Goal: Task Accomplishment & Management: Manage account settings

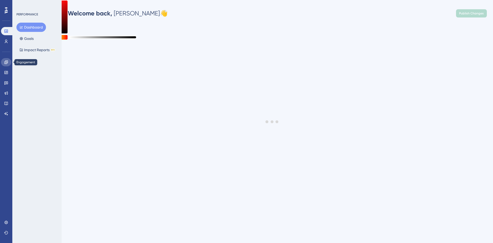
click at [10, 61] on link at bounding box center [6, 62] width 10 height 8
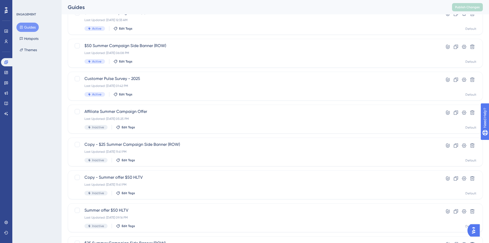
scroll to position [77, 0]
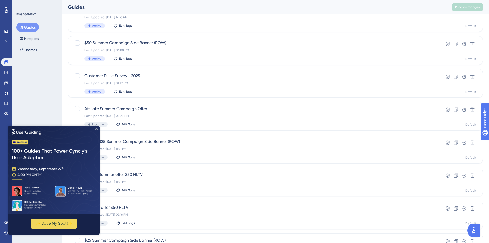
click at [98, 129] on img at bounding box center [53, 169] width 91 height 89
click at [96, 129] on img at bounding box center [53, 169] width 91 height 89
click at [97, 128] on icon "Close Preview" at bounding box center [96, 128] width 2 height 2
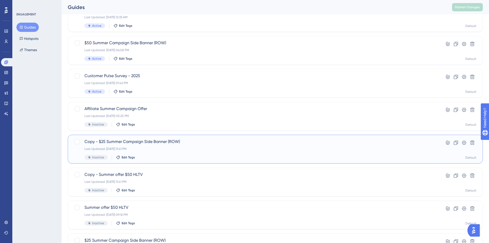
click at [115, 142] on span "Copy - $25 Summer Campaign Side Banner (ROW)" at bounding box center [254, 141] width 341 height 6
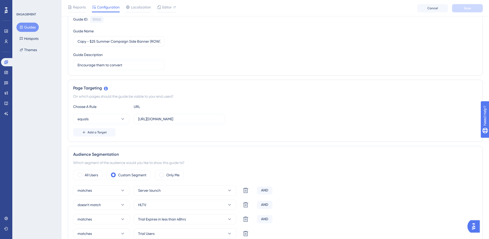
scroll to position [51, 0]
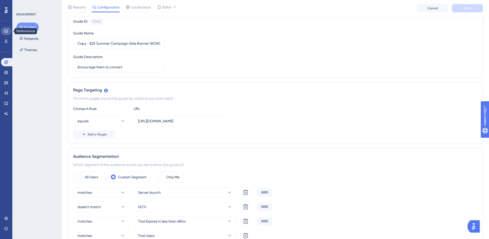
click at [7, 32] on icon at bounding box center [6, 31] width 4 height 4
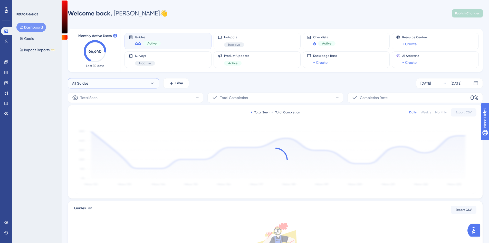
click at [126, 83] on button "All Guides" at bounding box center [113, 83] width 91 height 10
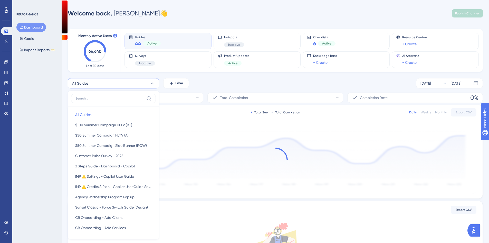
scroll to position [38, 0]
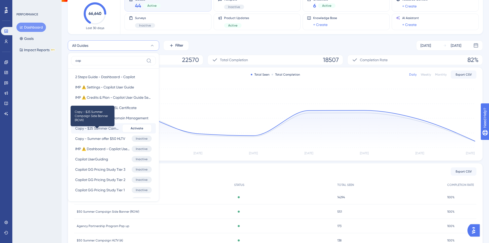
type input "cop"
click at [111, 127] on span "Copy - $25 Summer Campaign Side Banner (ROW)" at bounding box center [97, 128] width 45 height 6
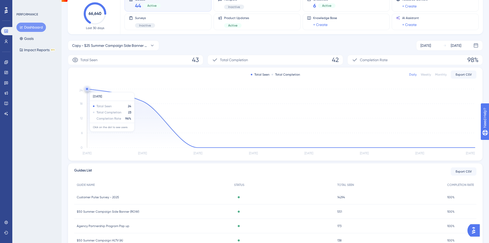
click at [88, 89] on circle at bounding box center [87, 89] width 4 height 4
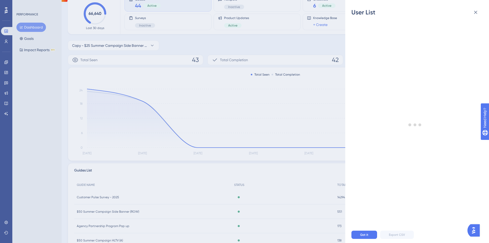
click at [202, 168] on div "User List Got it Export CSV" at bounding box center [244, 121] width 489 height 243
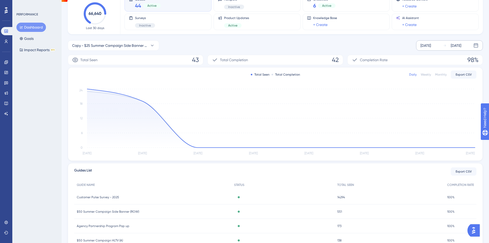
click at [442, 44] on div "Sep 12 2025 Sep 18 2025" at bounding box center [449, 45] width 67 height 10
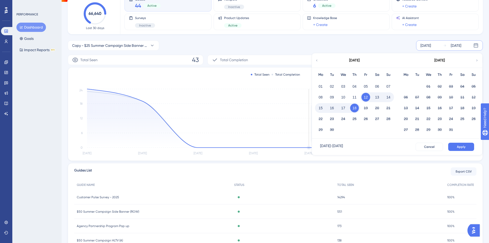
click at [285, 101] on icon "Sep 11 Sep 12 Sep 13 Sep 14 Sep 15 Sep 16 Sep 17 Sep 18 0 6 12 18 24" at bounding box center [275, 122] width 402 height 69
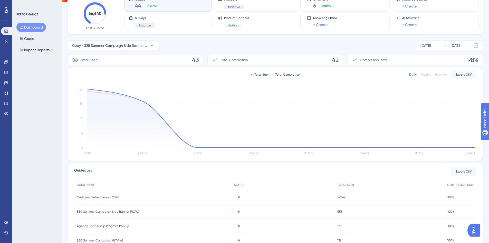
click at [440, 75] on div "Monthly" at bounding box center [441, 74] width 12 height 4
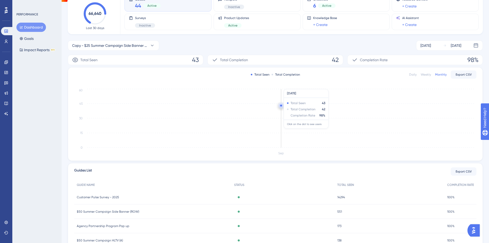
click at [281, 106] on circle at bounding box center [281, 105] width 2 height 2
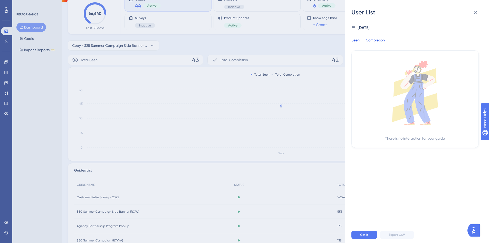
click at [372, 41] on div "Completion" at bounding box center [375, 41] width 19 height 9
click at [359, 42] on div "Seen Completion" at bounding box center [371, 41] width 40 height 9
click at [480, 14] on button at bounding box center [476, 12] width 10 height 10
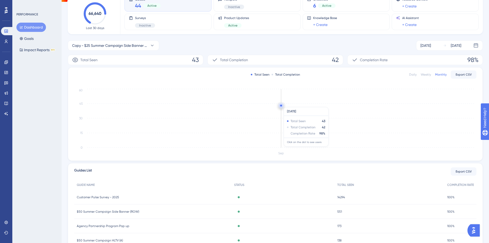
click at [280, 104] on circle at bounding box center [281, 105] width 4 height 4
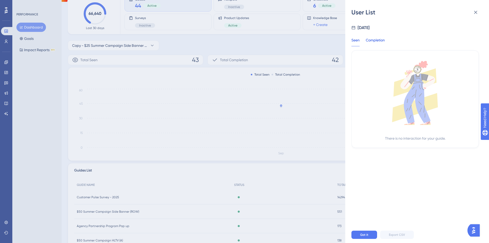
click at [370, 40] on div "Completion" at bounding box center [375, 41] width 19 height 9
click at [294, 107] on div "User List Sep, 2025 Seen Completion There is no completion for your guide. Got …" at bounding box center [244, 121] width 489 height 243
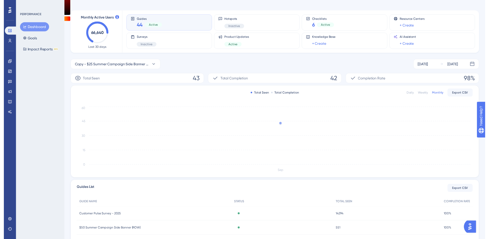
scroll to position [0, 0]
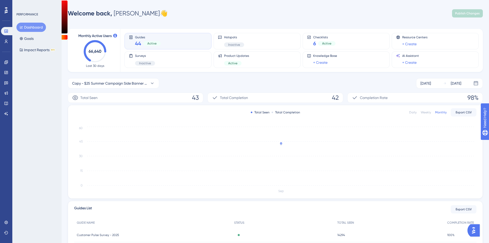
click at [150, 44] on span "Active" at bounding box center [151, 43] width 9 height 4
click at [137, 42] on span "44" at bounding box center [138, 43] width 6 height 7
click at [282, 129] on circle at bounding box center [281, 130] width 4 height 4
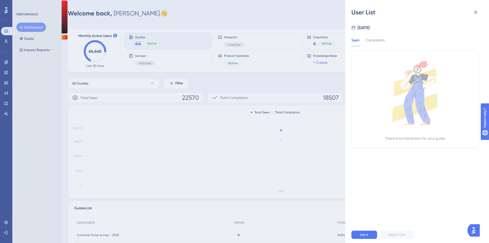
click at [367, 36] on div "Seen Completion There is no interaction for your guide." at bounding box center [414, 89] width 127 height 117
click at [369, 40] on div "Completion" at bounding box center [375, 41] width 19 height 9
click at [478, 12] on icon at bounding box center [476, 12] width 6 height 6
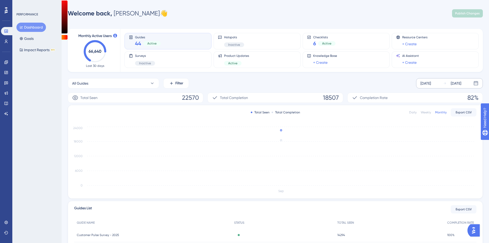
click at [426, 84] on div "Sep 12 2025" at bounding box center [425, 83] width 11 height 6
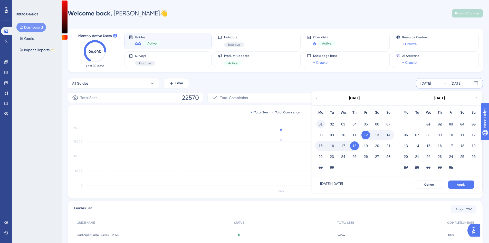
click at [321, 123] on button "01" at bounding box center [320, 124] width 9 height 9
click at [471, 183] on button "Apply" at bounding box center [461, 184] width 26 height 8
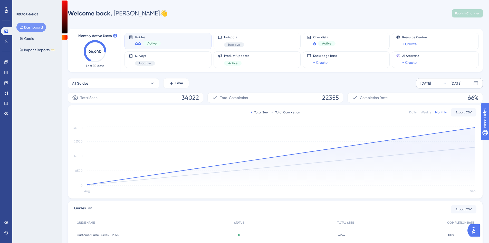
click at [39, 28] on button "Dashboard" at bounding box center [31, 27] width 30 height 9
click at [6, 62] on icon at bounding box center [6, 62] width 4 height 4
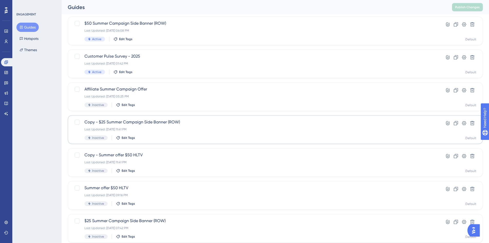
scroll to position [128, 0]
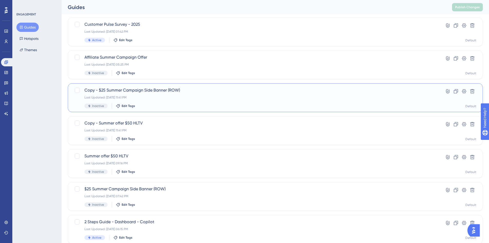
click at [129, 90] on span "Copy - $25 Summer Campaign Side Banner (ROW)" at bounding box center [254, 90] width 341 height 6
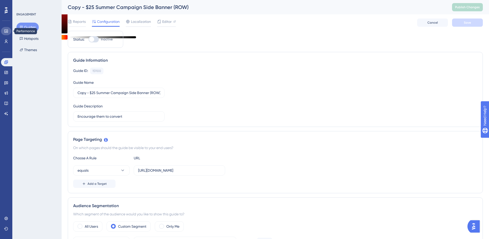
click at [9, 32] on link at bounding box center [6, 31] width 10 height 8
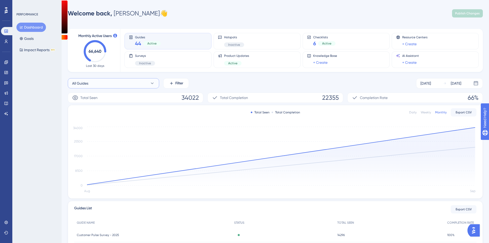
click at [143, 84] on button "All Guides" at bounding box center [113, 83] width 91 height 10
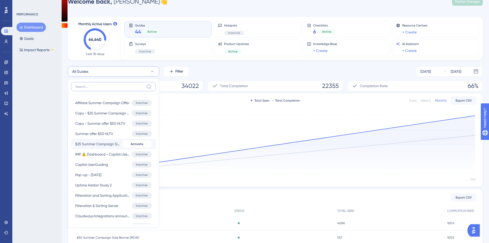
scroll to position [565, 0]
click at [98, 88] on input at bounding box center [109, 86] width 69 height 4
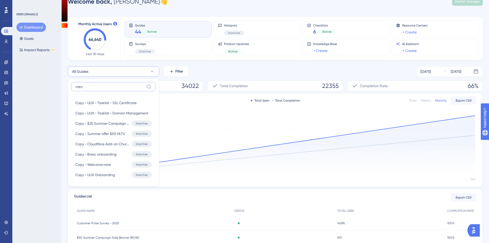
scroll to position [0, 0]
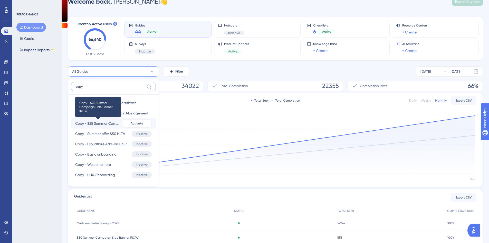
type input "copy"
click at [111, 126] on span "Copy - $25 Summer Campaign Side Banner (ROW)" at bounding box center [97, 123] width 45 height 6
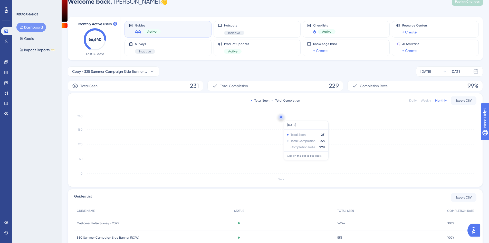
click at [280, 118] on circle at bounding box center [281, 117] width 4 height 4
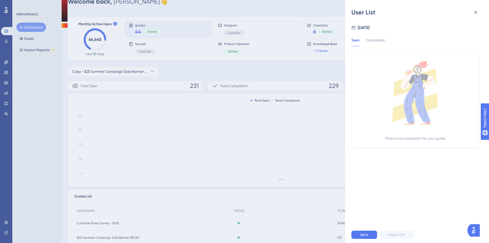
click at [379, 33] on div "Seen Completion There is no interaction for your guide." at bounding box center [414, 89] width 127 height 117
click at [379, 42] on div "Completion" at bounding box center [375, 41] width 19 height 9
click at [477, 13] on icon at bounding box center [476, 12] width 6 height 6
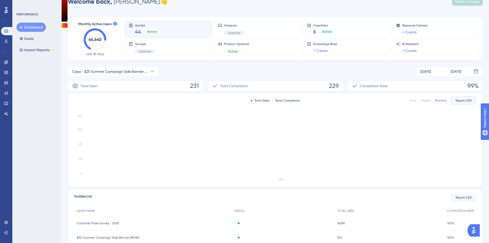
click at [459, 99] on span "Export CSV" at bounding box center [464, 100] width 16 height 4
click at [136, 70] on span "Copy - $25 Summer Campaign Side Banner (ROW)" at bounding box center [109, 71] width 75 height 6
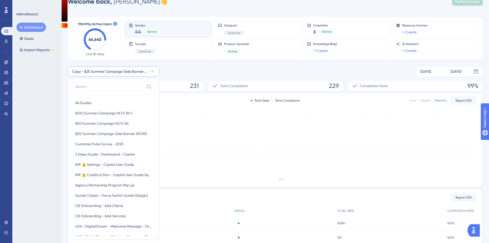
scroll to position [34, 0]
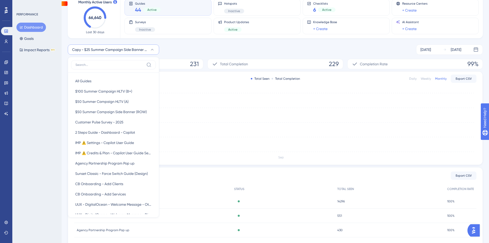
click at [187, 73] on div "Total Seen Total Completion Daily Weekly Monthly Export CSV Sep 0 60 120 180 240" at bounding box center [275, 117] width 415 height 93
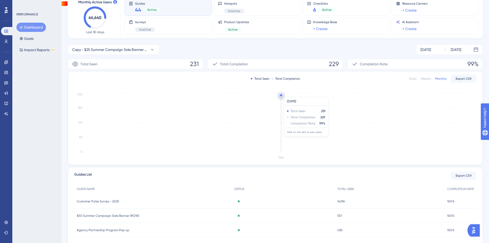
click at [280, 94] on circle at bounding box center [281, 95] width 4 height 4
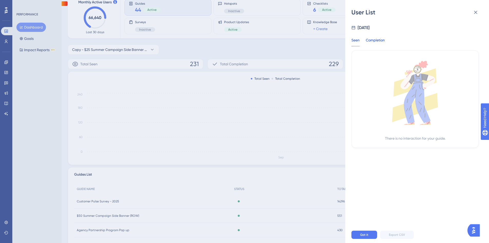
click at [382, 37] on div "Completion" at bounding box center [375, 41] width 19 height 9
click at [475, 11] on icon at bounding box center [476, 12] width 6 height 6
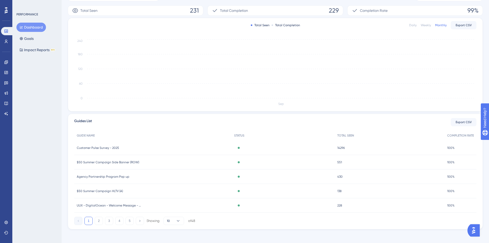
scroll to position [90, 0]
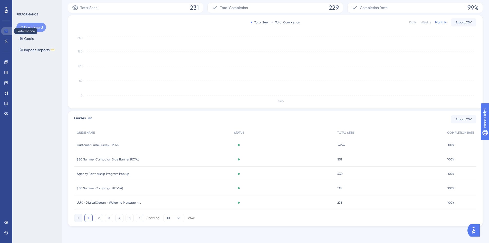
click at [5, 28] on link at bounding box center [7, 31] width 12 height 8
click at [6, 31] on icon at bounding box center [6, 31] width 4 height 4
click at [39, 27] on button "Dashboard" at bounding box center [31, 27] width 30 height 9
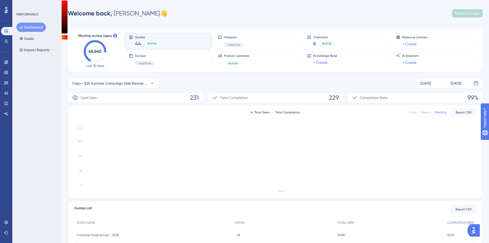
click at [123, 98] on div "Total Seen 231" at bounding box center [136, 97] width 136 height 10
click at [119, 85] on span "Copy - $25 Summer Campaign Side Banner (ROW)" at bounding box center [109, 83] width 75 height 6
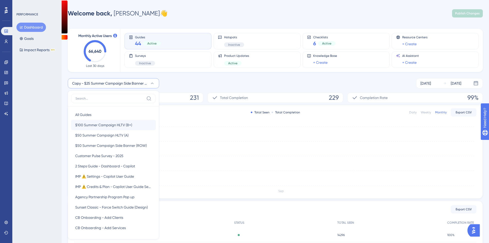
scroll to position [29, 0]
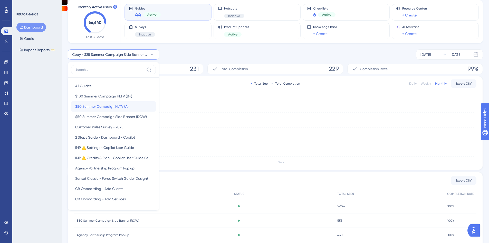
click at [116, 106] on span "$50 Summer Campaign HLTV (A)" at bounding box center [101, 106] width 53 height 6
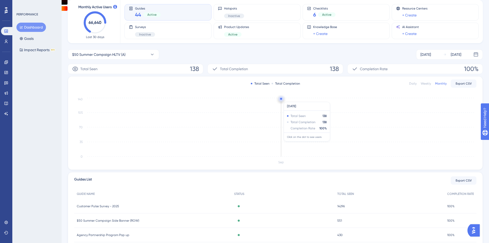
click at [283, 99] on circle at bounding box center [281, 99] width 4 height 4
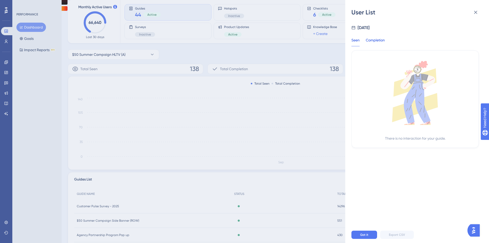
click at [375, 41] on div "Completion" at bounding box center [375, 41] width 19 height 9
drag, startPoint x: 137, startPoint y: 65, endPoint x: 147, endPoint y: 68, distance: 9.9
click at [137, 66] on div "User List Sep, 2025 Seen Completion There is no completion for your guide. Got …" at bounding box center [244, 121] width 489 height 243
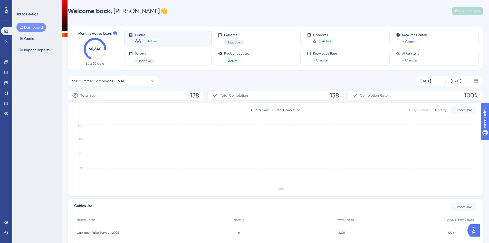
scroll to position [0, 0]
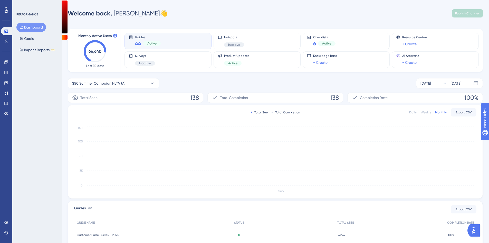
click at [426, 112] on div "Weekly" at bounding box center [426, 112] width 10 height 4
click at [406, 112] on div "Total Seen Total Completion Daily Weekly Monthly Export CSV" at bounding box center [275, 112] width 402 height 6
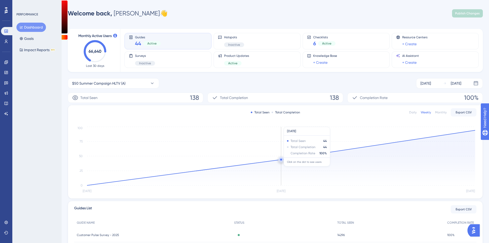
click at [279, 160] on icon at bounding box center [281, 157] width 388 height 55
click at [281, 160] on circle at bounding box center [281, 159] width 2 height 2
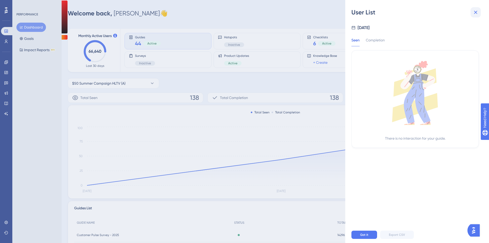
click at [478, 14] on icon at bounding box center [476, 12] width 6 height 6
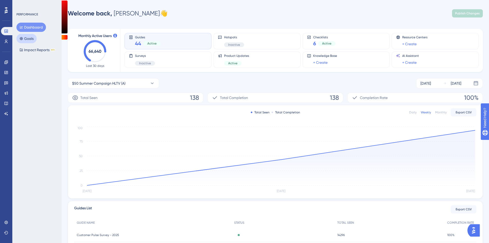
click at [21, 36] on button "Goals" at bounding box center [26, 38] width 20 height 9
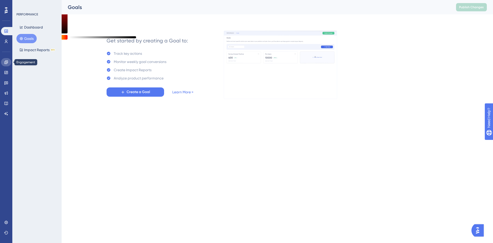
click at [8, 58] on link at bounding box center [6, 62] width 10 height 8
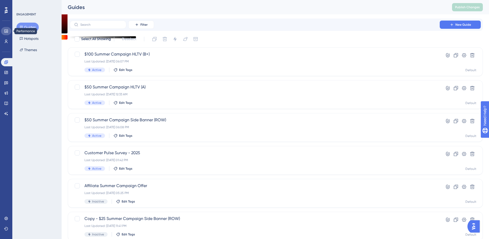
click at [7, 34] on link at bounding box center [6, 31] width 10 height 8
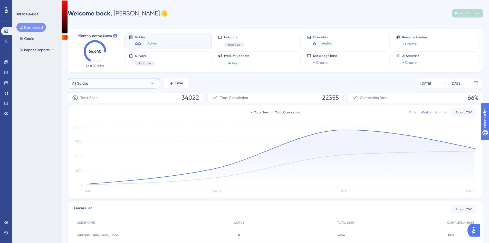
click at [121, 83] on button "All Guides" at bounding box center [113, 83] width 91 height 10
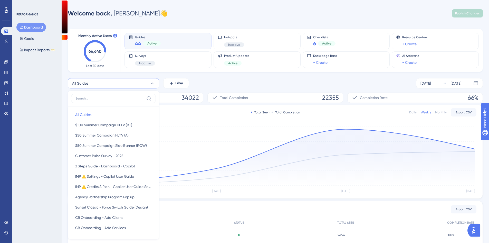
scroll to position [29, 0]
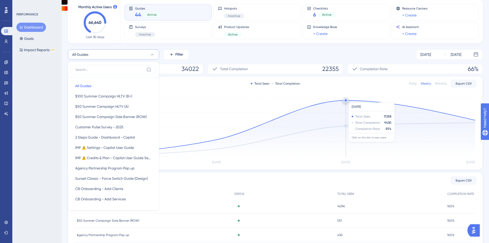
click at [345, 100] on circle at bounding box center [346, 100] width 4 height 4
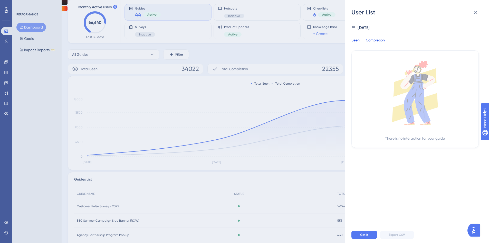
click at [372, 44] on div "Completion" at bounding box center [375, 41] width 19 height 9
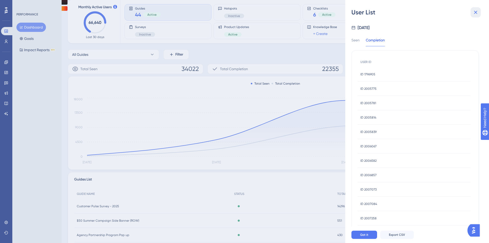
click at [475, 17] on button at bounding box center [476, 12] width 10 height 10
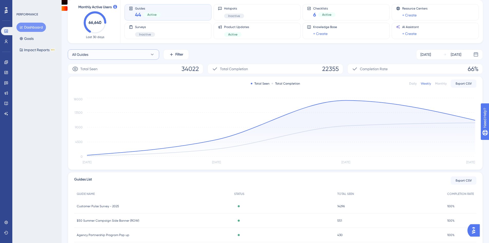
click at [124, 53] on button "All Guides" at bounding box center [113, 54] width 91 height 10
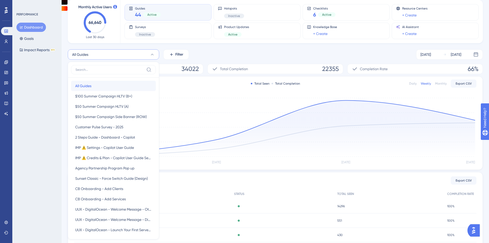
scroll to position [40, 0]
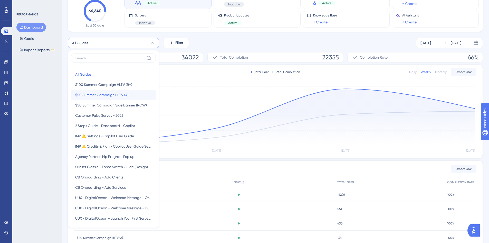
click at [110, 93] on span "$50 Summer Campaign HLTV (A)" at bounding box center [101, 95] width 53 height 6
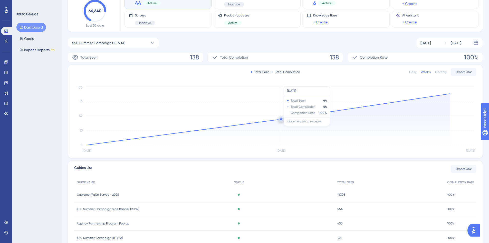
click at [277, 122] on icon at bounding box center [281, 117] width 388 height 55
click at [281, 117] on circle at bounding box center [281, 119] width 4 height 4
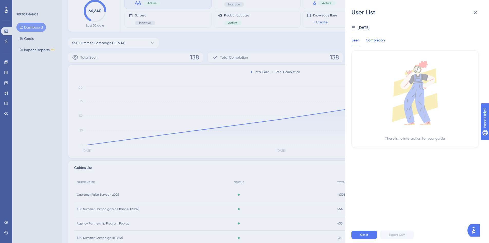
click at [381, 38] on div "Completion" at bounding box center [375, 41] width 19 height 9
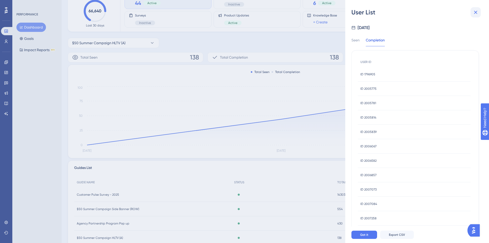
click at [477, 15] on icon at bounding box center [476, 12] width 6 height 6
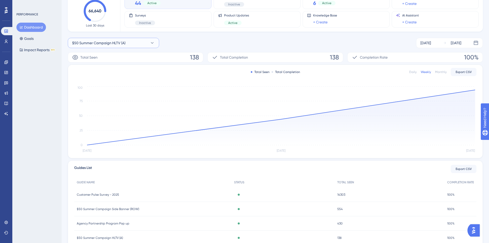
click at [147, 43] on button "$50 Summer Campaign HLTV (A)" at bounding box center [113, 43] width 91 height 10
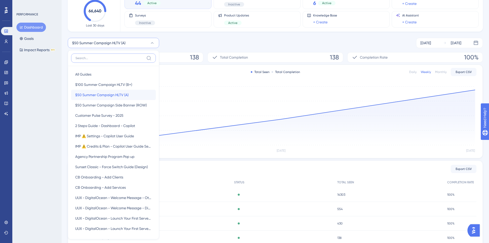
scroll to position [56, 0]
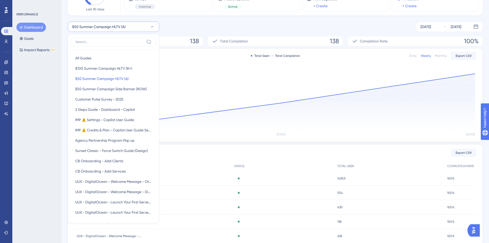
click at [119, 39] on label at bounding box center [113, 41] width 85 height 9
click at [119, 40] on input at bounding box center [109, 42] width 69 height 4
click at [119, 40] on label at bounding box center [113, 41] width 85 height 9
click at [119, 40] on input at bounding box center [109, 42] width 69 height 4
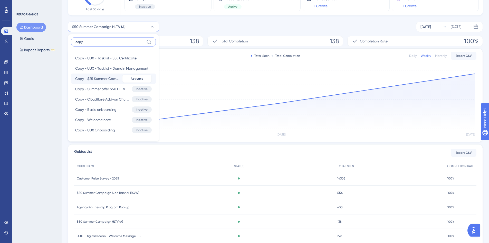
type input "copy"
click at [93, 75] on span "Copy - $25 Summer Campaign Side Banner (ROW)" at bounding box center [97, 78] width 45 height 6
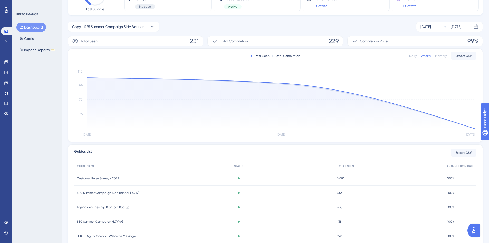
click at [433, 54] on div "Daily Weekly Monthly Export CSV" at bounding box center [442, 56] width 67 height 8
click at [438, 54] on div "Monthly" at bounding box center [441, 56] width 12 height 4
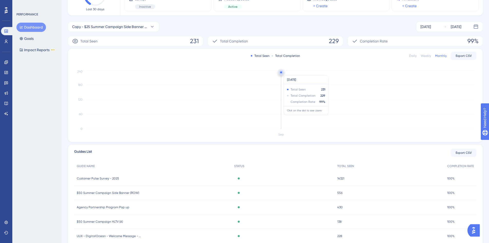
click at [282, 72] on circle at bounding box center [281, 72] width 2 height 2
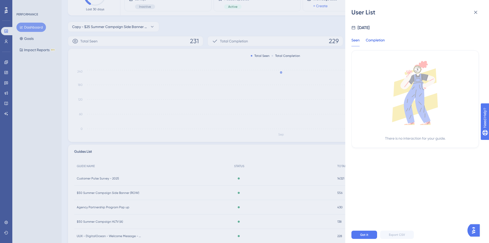
click at [380, 45] on div "Completion" at bounding box center [375, 41] width 19 height 9
click at [358, 42] on div "Seen" at bounding box center [355, 41] width 8 height 9
click at [272, 68] on div "User List Sep, 2025 Seen Completion There is no interaction for your guide. Got…" at bounding box center [244, 121] width 489 height 243
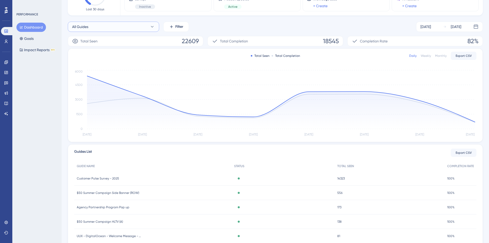
click at [133, 26] on button "All Guides" at bounding box center [113, 27] width 91 height 10
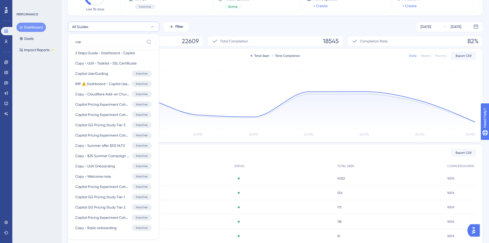
scroll to position [36, 0]
type input "copy"
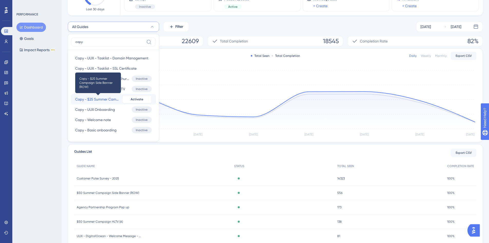
click at [108, 97] on span "Copy - $25 Summer Campaign Side Banner (ROW)" at bounding box center [97, 99] width 45 height 6
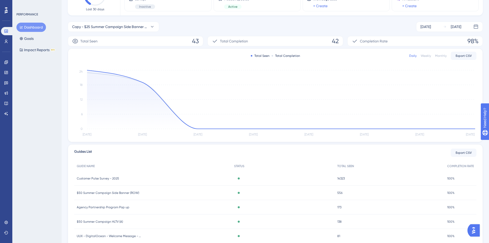
click at [442, 57] on div "Monthly" at bounding box center [441, 56] width 12 height 4
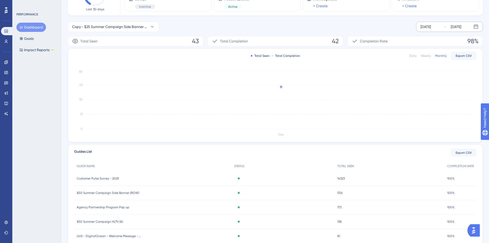
click at [431, 29] on div "Sep 12 2025" at bounding box center [425, 27] width 11 height 6
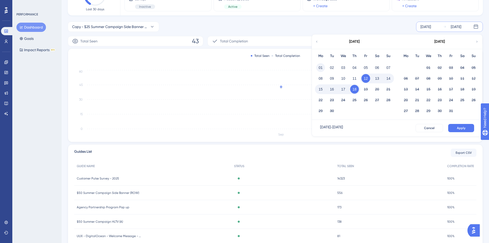
click at [319, 68] on button "01" at bounding box center [320, 67] width 9 height 9
click at [452, 126] on button "Apply" at bounding box center [461, 128] width 26 height 8
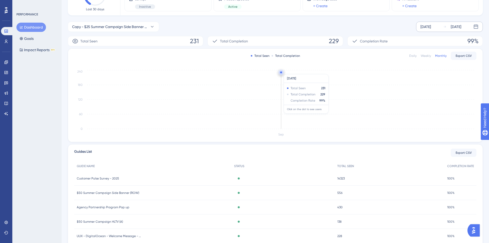
click at [280, 71] on circle at bounding box center [281, 72] width 4 height 4
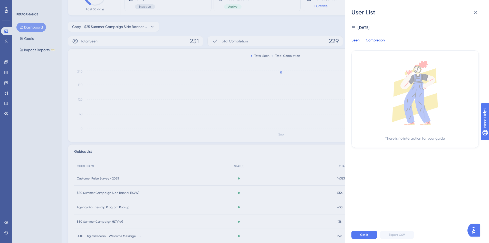
click at [376, 39] on div "Completion" at bounding box center [375, 41] width 19 height 9
click at [252, 111] on div "User List Sep, 2025 Seen Completion There is no completion for your guide. Got …" at bounding box center [244, 121] width 489 height 243
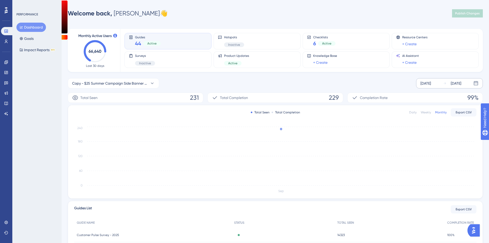
click at [444, 87] on div "Sep 01 2025 Sep 18 2025" at bounding box center [449, 83] width 67 height 10
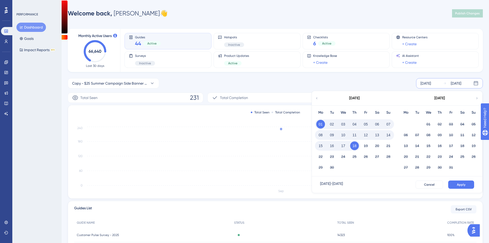
click at [319, 95] on div "September 2025" at bounding box center [354, 98] width 85 height 14
click at [318, 99] on icon at bounding box center [317, 98] width 4 height 5
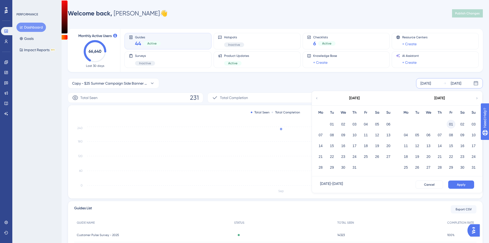
click at [449, 125] on button "01" at bounding box center [451, 124] width 9 height 9
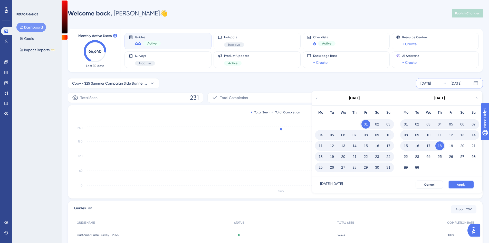
click at [463, 184] on span "Apply" at bounding box center [461, 184] width 8 height 4
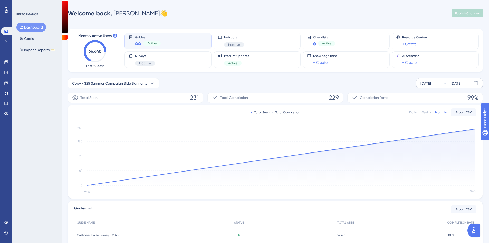
click at [440, 111] on div "Monthly" at bounding box center [441, 112] width 12 height 4
click at [446, 85] on icon at bounding box center [445, 83] width 4 height 4
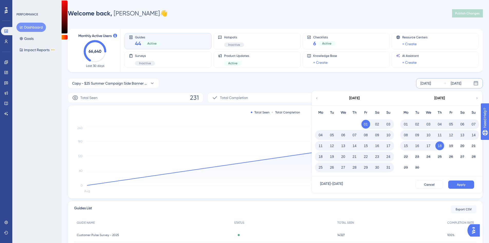
click at [407, 123] on button "01" at bounding box center [405, 124] width 9 height 9
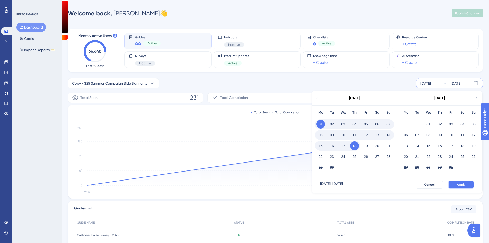
click at [468, 185] on button "Apply" at bounding box center [461, 184] width 26 height 8
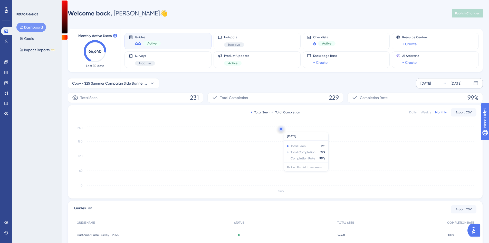
click at [281, 129] on circle at bounding box center [281, 129] width 2 height 2
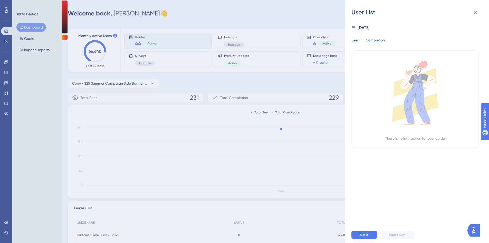
click at [374, 39] on div "Completion" at bounding box center [375, 41] width 19 height 9
click at [315, 158] on div "User List Sep, 2025 Seen Completion There is no completion for your guide. Got …" at bounding box center [244, 121] width 489 height 243
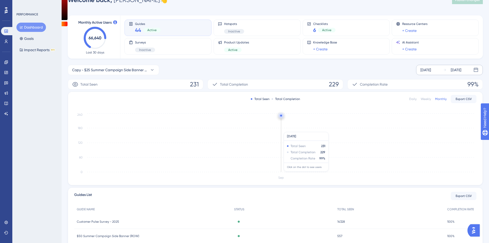
scroll to position [13, 0]
drag, startPoint x: 457, startPoint y: 96, endPoint x: 459, endPoint y: 100, distance: 4.6
click at [458, 99] on button "Export CSV" at bounding box center [464, 99] width 26 height 8
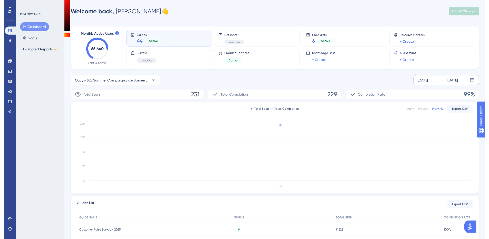
scroll to position [0, 0]
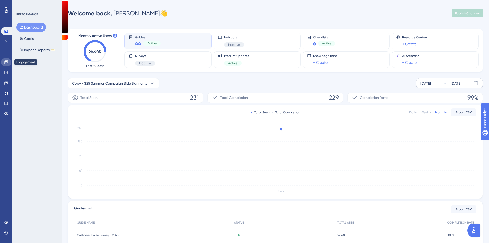
click at [3, 62] on link at bounding box center [6, 62] width 10 height 8
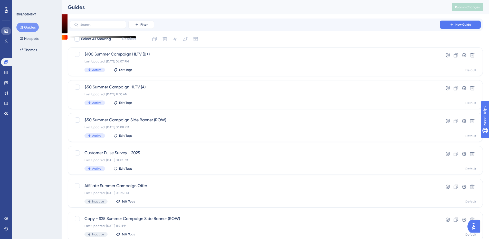
click at [5, 32] on icon at bounding box center [5, 31] width 3 height 3
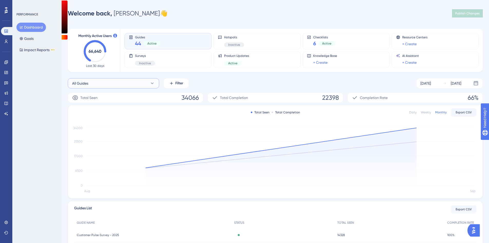
click at [116, 81] on button "All Guides" at bounding box center [113, 83] width 91 height 10
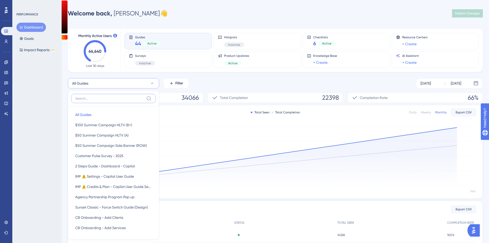
scroll to position [12, 0]
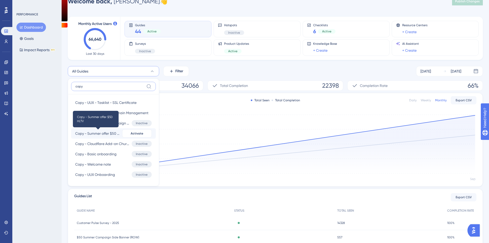
type input "copy"
click at [106, 135] on span "Copy - Summer offer $50 HLTV" at bounding box center [97, 133] width 45 height 6
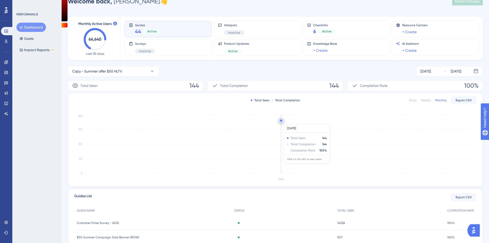
click at [280, 121] on circle at bounding box center [281, 120] width 4 height 4
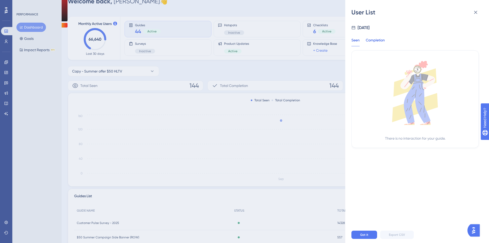
click at [380, 39] on div "Completion" at bounding box center [375, 41] width 19 height 9
click at [396, 89] on icon at bounding box center [415, 95] width 46 height 54
click at [411, 144] on div "There is no completion for your guide." at bounding box center [414, 98] width 127 height 97
click at [415, 149] on div "Sep, 2025 Seen Completion There is no completion for your guide." at bounding box center [419, 121] width 136 height 210
click at [362, 188] on div "Sep, 2025 Seen Completion There is no completion for your guide." at bounding box center [419, 121] width 136 height 210
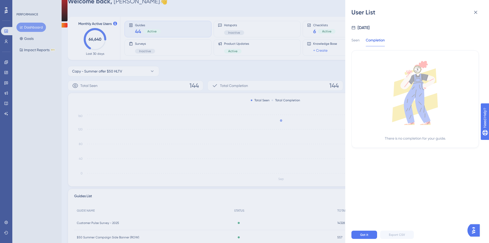
click at [391, 216] on div "Sep, 2025 Seen Completion There is no completion for your guide." at bounding box center [419, 121] width 136 height 210
click at [386, 209] on div "Sep, 2025 Seen Completion There is no completion for your guide." at bounding box center [419, 121] width 136 height 210
click at [474, 12] on icon at bounding box center [476, 12] width 6 height 6
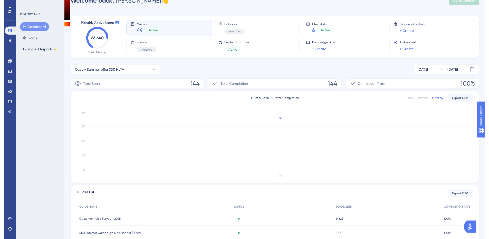
scroll to position [0, 0]
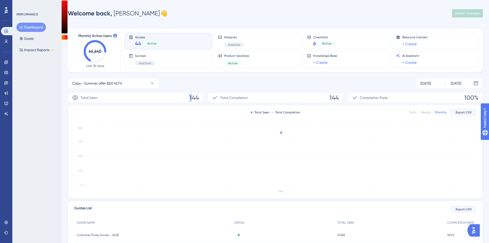
click at [191, 97] on span "144" at bounding box center [193, 97] width 9 height 8
click at [341, 97] on div "Total Completion 144" at bounding box center [275, 97] width 136 height 10
drag, startPoint x: 325, startPoint y: 100, endPoint x: 339, endPoint y: 100, distance: 14.4
click at [339, 100] on div "Total Completion 144" at bounding box center [275, 97] width 136 height 10
click at [337, 100] on span "144" at bounding box center [333, 97] width 9 height 8
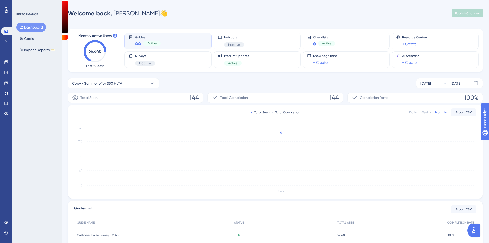
click at [383, 97] on span "Completion Rate" at bounding box center [374, 97] width 28 height 6
click at [456, 114] on span "Export CSV" at bounding box center [464, 112] width 16 height 4
click at [9, 61] on link at bounding box center [6, 62] width 10 height 8
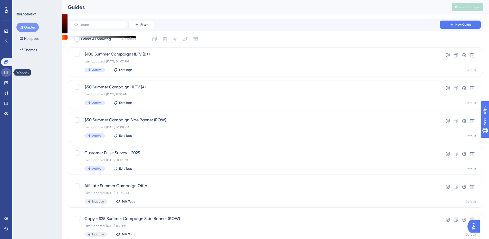
click at [7, 73] on icon at bounding box center [6, 72] width 4 height 4
